Goal: Transaction & Acquisition: Purchase product/service

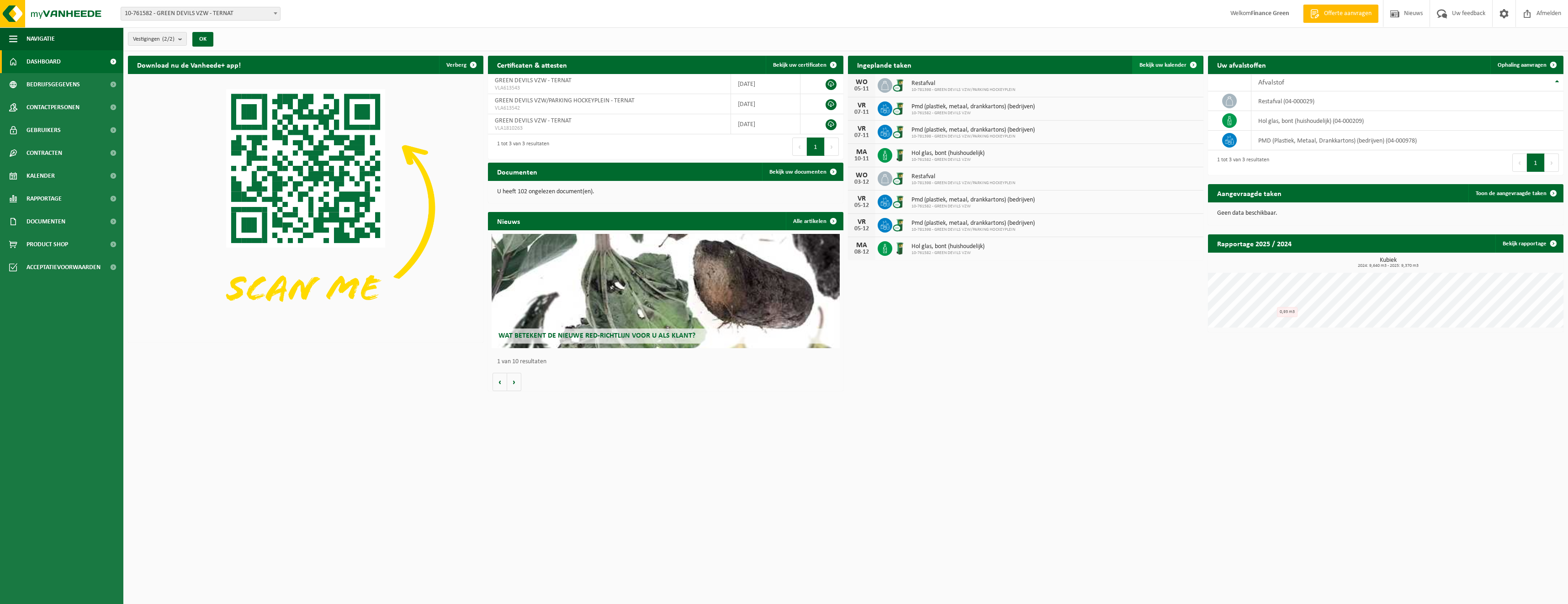
click at [1166, 61] on link "Bekijk uw kalender" at bounding box center [1167, 64] width 70 height 19
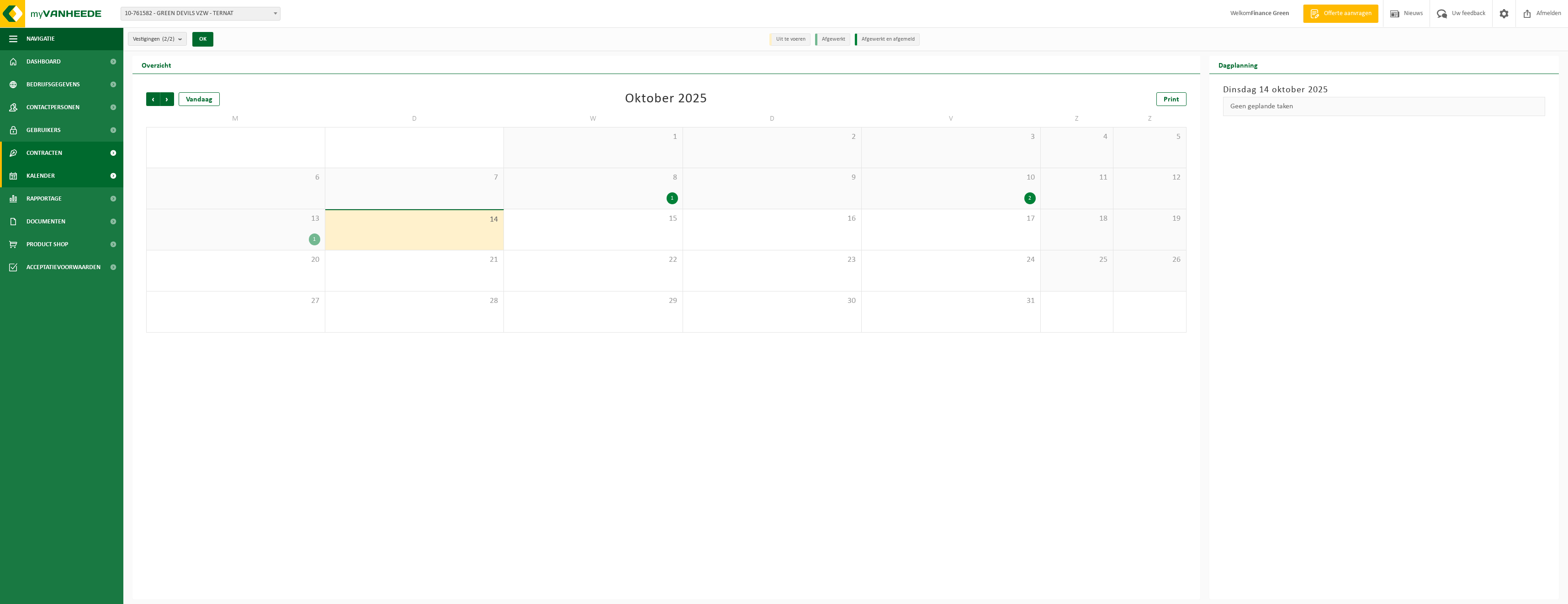
click at [34, 151] on span "Contracten" at bounding box center [44, 152] width 36 height 23
click at [43, 281] on span "Product Shop" at bounding box center [47, 286] width 41 height 23
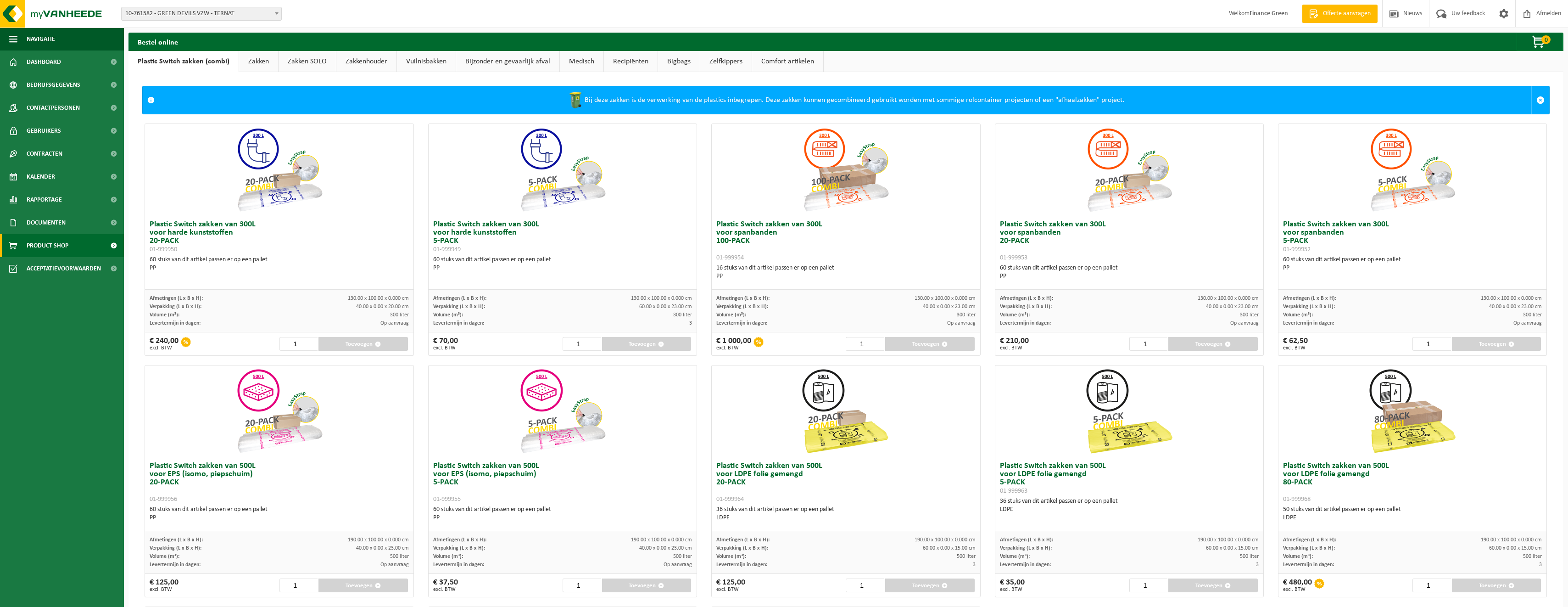
click at [263, 62] on link "Zakken" at bounding box center [258, 61] width 39 height 21
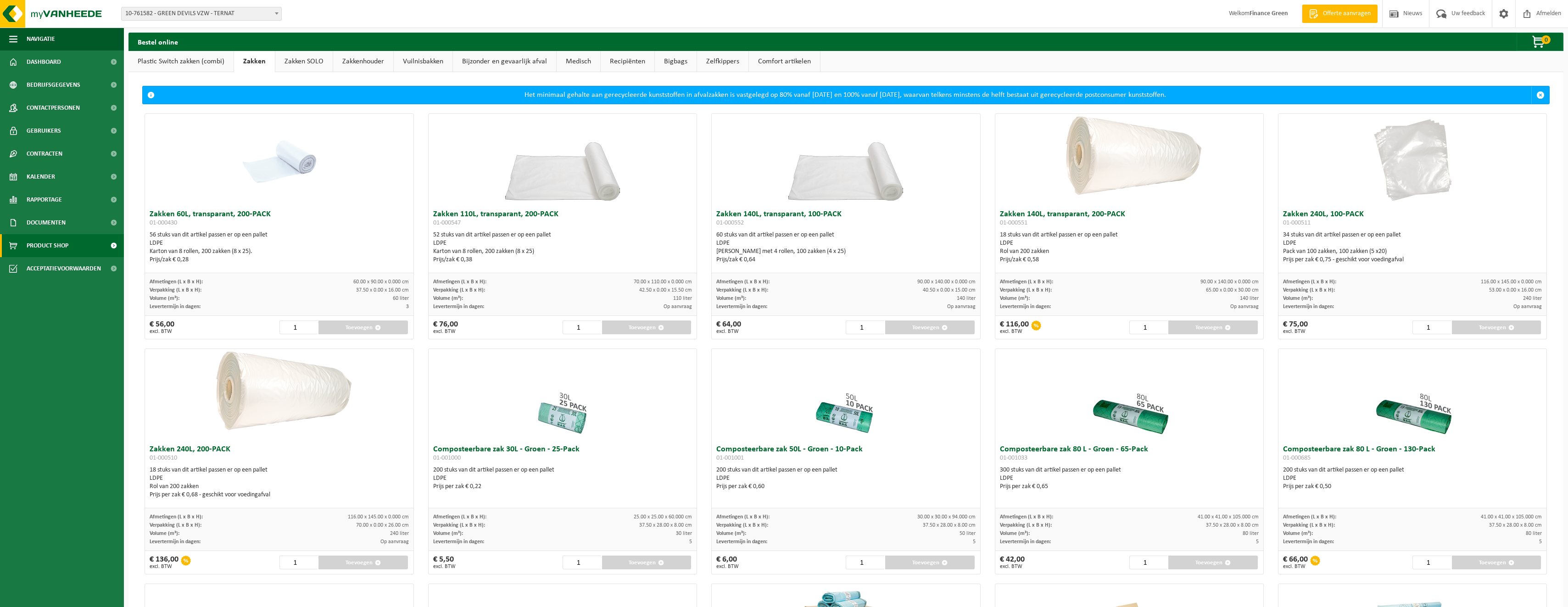
click at [431, 62] on link "Vuilnisbakken" at bounding box center [422, 61] width 59 height 21
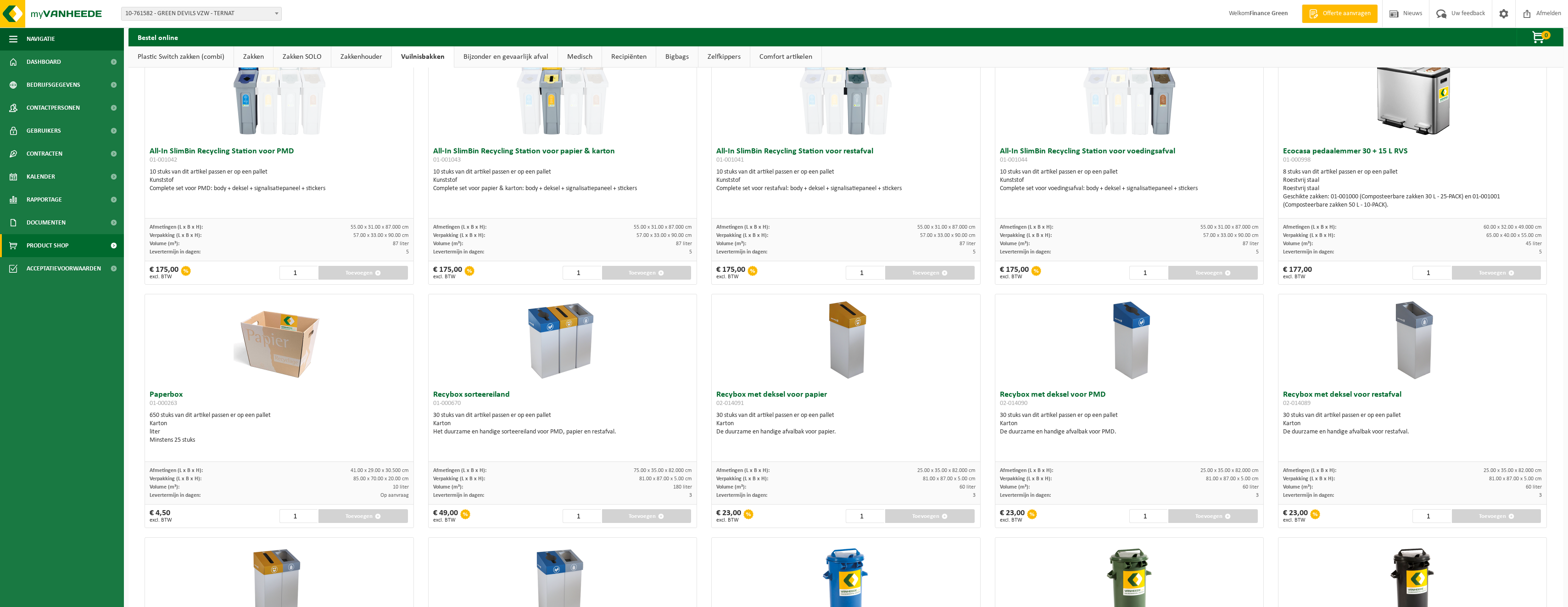
scroll to position [34, 0]
click at [339, 60] on link "Zakkenhouder" at bounding box center [361, 57] width 60 height 21
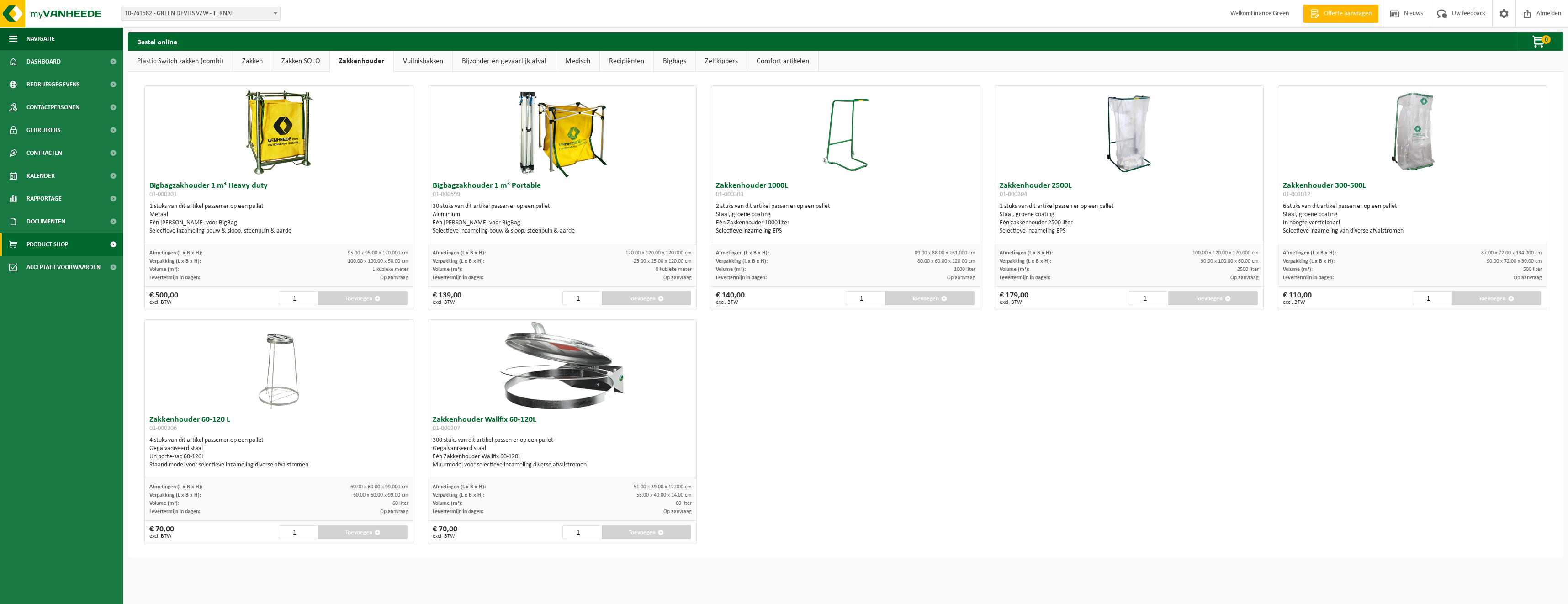
click at [573, 383] on img at bounding box center [562, 365] width 183 height 91
click at [247, 58] on link "Zakken" at bounding box center [253, 61] width 39 height 21
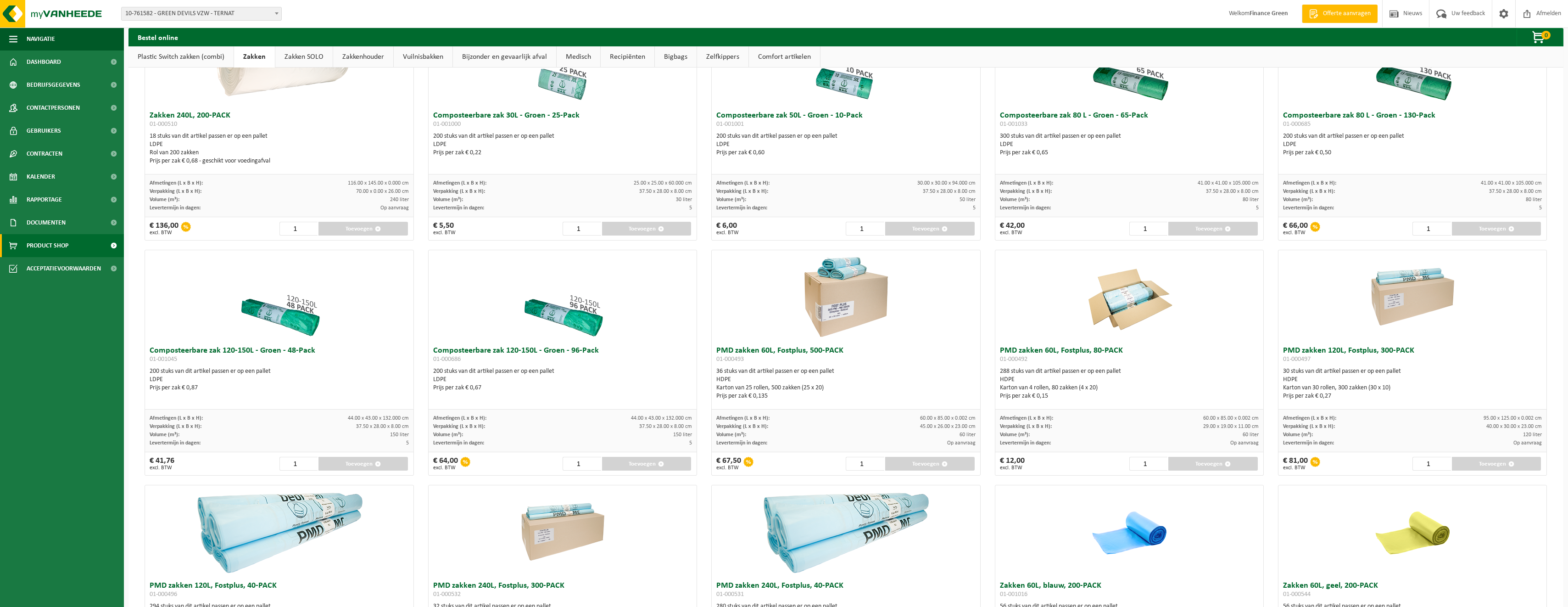
scroll to position [459, 0]
